Goal: Find specific page/section: Find specific page/section

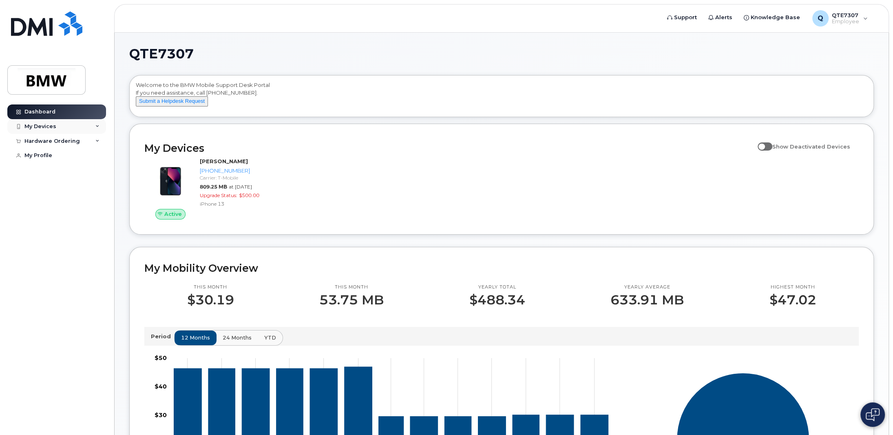
click at [95, 126] on div "My Devices" at bounding box center [56, 126] width 99 height 15
click at [82, 162] on div "([PERSON_NAME])" at bounding box center [75, 164] width 50 height 7
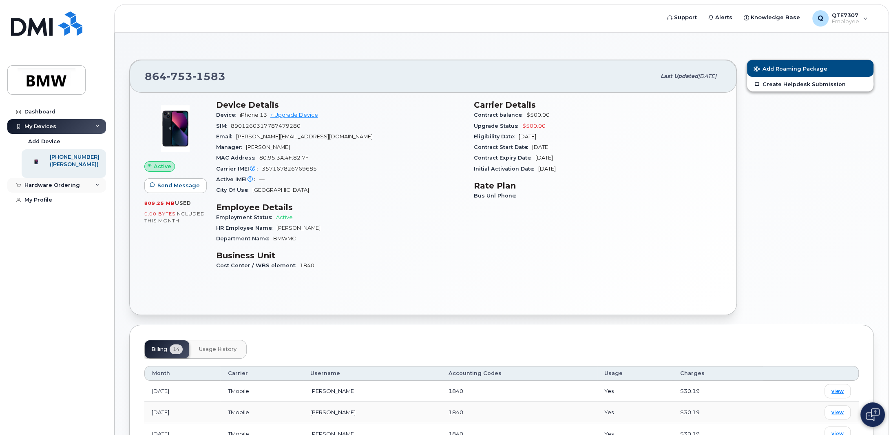
click at [58, 188] on div "Hardware Ordering" at bounding box center [51, 185] width 55 height 7
click at [42, 234] on div "My Profile" at bounding box center [38, 231] width 28 height 7
click at [865, 20] on div "Q QTE7307 Employee" at bounding box center [840, 18] width 67 height 16
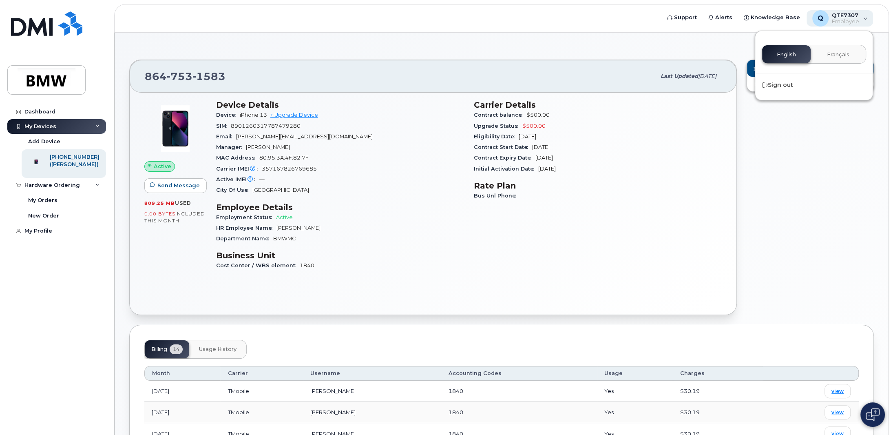
click at [865, 20] on div "Q QTE7307 Employee" at bounding box center [840, 18] width 67 height 16
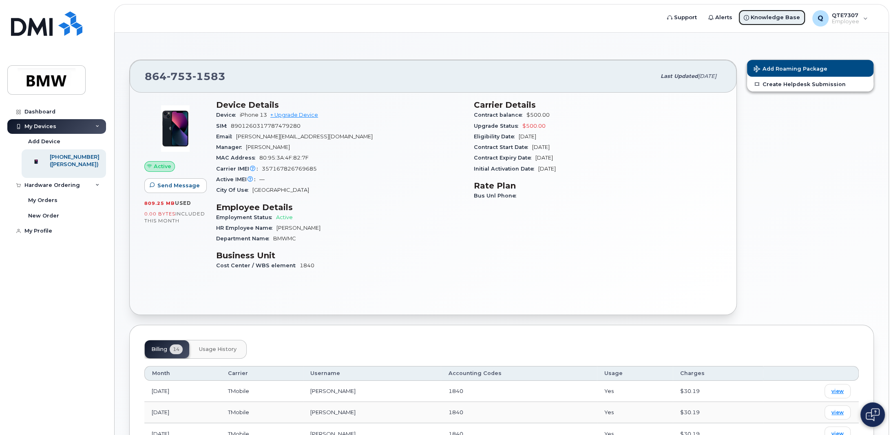
click at [762, 20] on span "Knowledge Base" at bounding box center [775, 17] width 49 height 8
click at [868, 20] on div "Q QTE7307 Employee" at bounding box center [840, 18] width 67 height 16
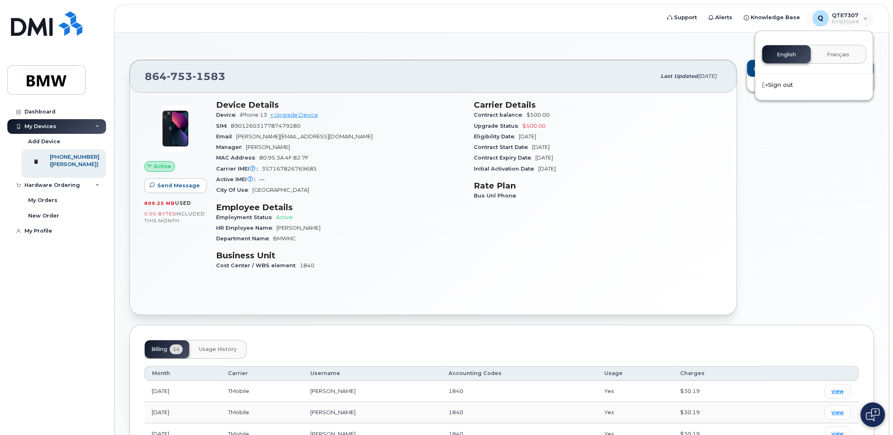
click at [704, 46] on div "864 753 1583 Last updated May 27, 2025 Active Send Message 809.25 MB  used 0.00…" at bounding box center [502, 374] width 774 height 683
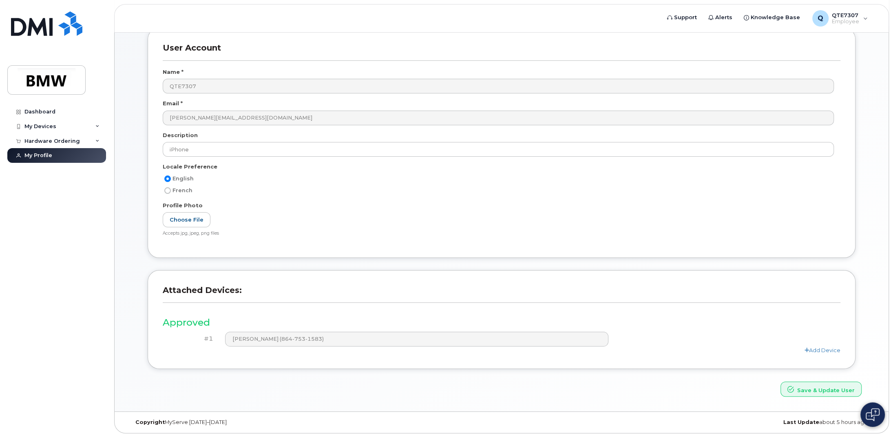
scroll to position [48, 0]
